Goal: Find specific page/section: Find specific page/section

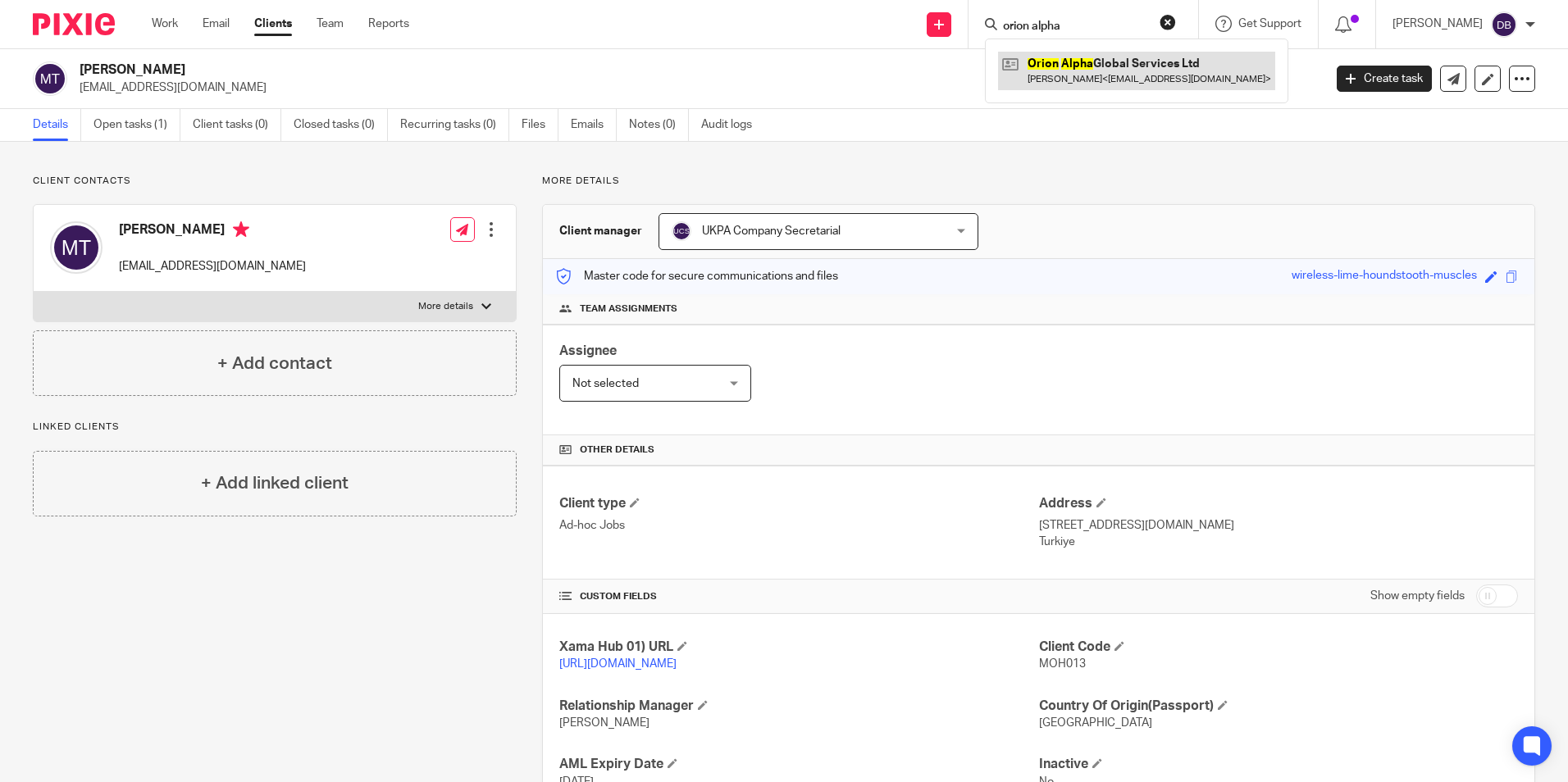
type input "orion alpha"
click at [1121, 61] on link at bounding box center [1136, 71] width 277 height 38
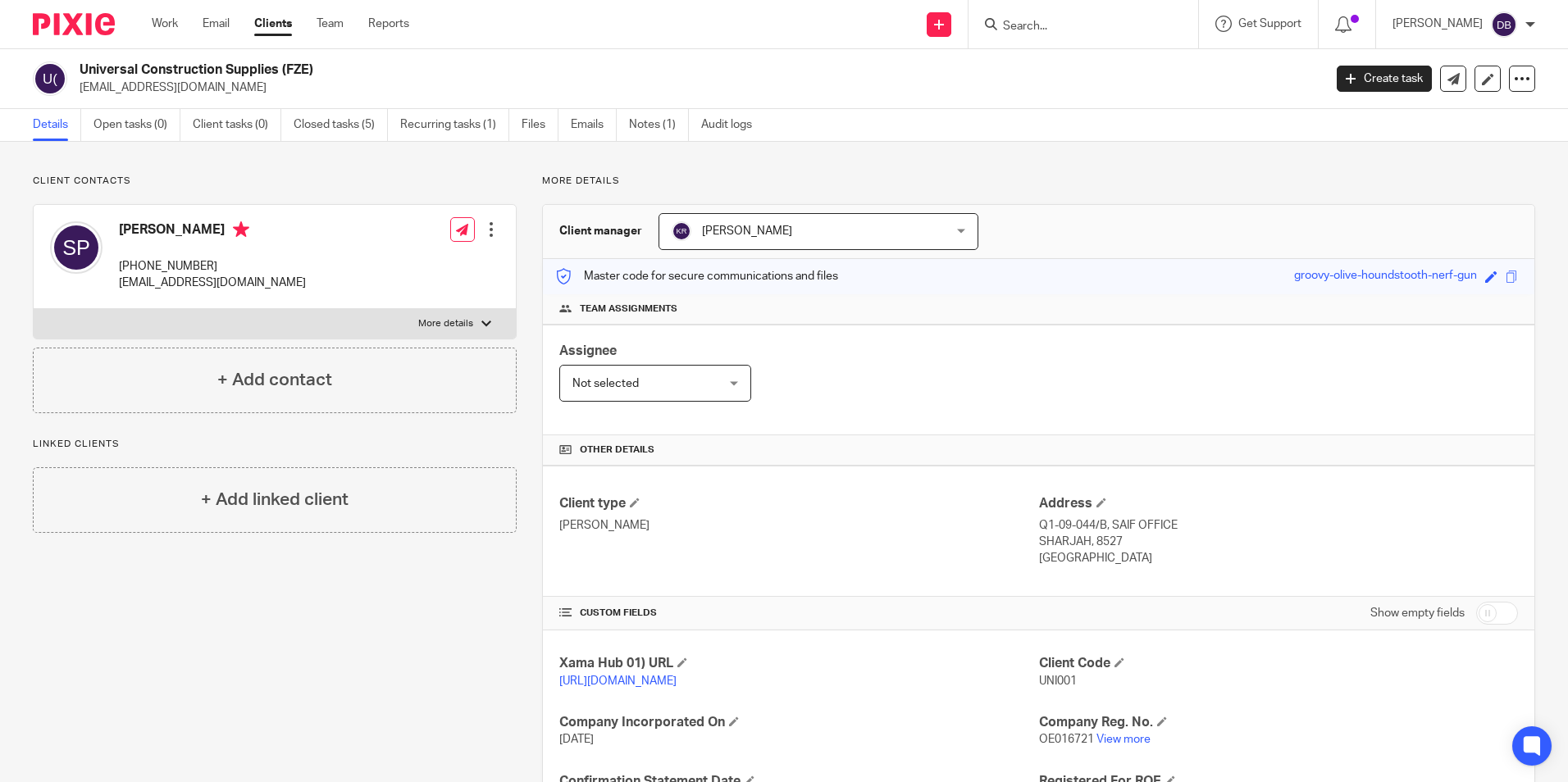
click at [1085, 20] on input "Search" at bounding box center [1075, 27] width 148 height 15
type input "orion"
click at [1182, 64] on link at bounding box center [1136, 71] width 277 height 38
